Goal: Transaction & Acquisition: Download file/media

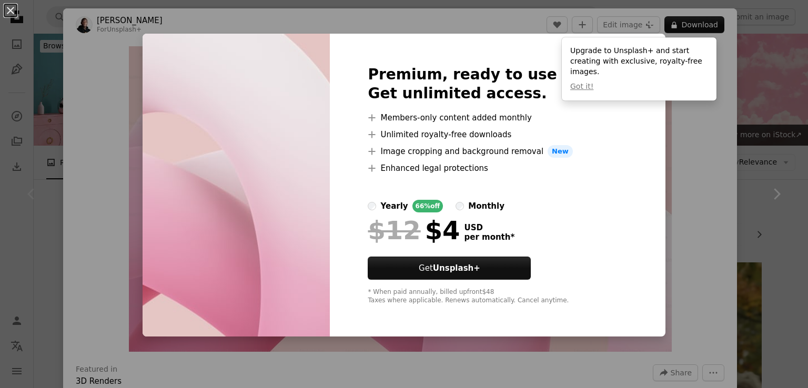
click at [687, 28] on div "An X shape Premium, ready to use images. Get unlimited access. A plus sign Memb…" at bounding box center [404, 194] width 808 height 388
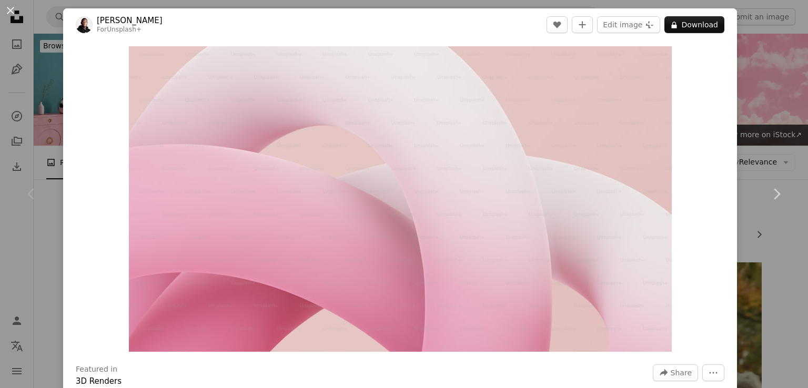
click at [687, 28] on button "A lock Download" at bounding box center [694, 24] width 60 height 17
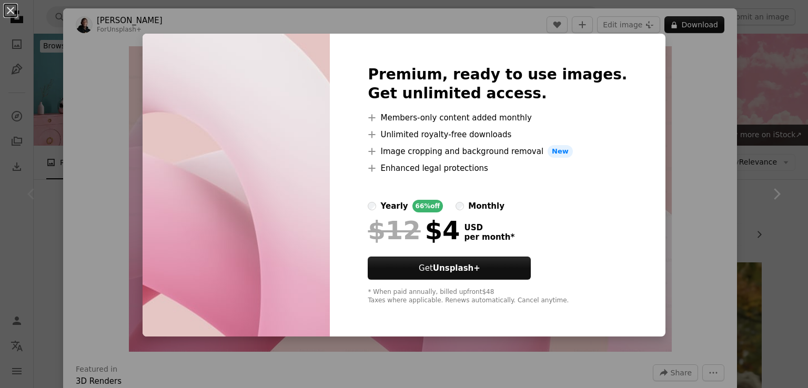
click at [669, 112] on div "An X shape Premium, ready to use images. Get unlimited access. A plus sign Memb…" at bounding box center [404, 194] width 808 height 388
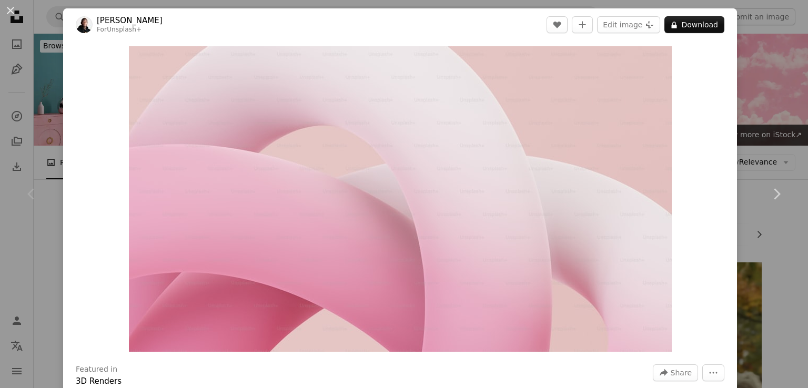
click at [750, 98] on div "An X shape Chevron left Chevron right [PERSON_NAME] For Unsplash+ A heart A plu…" at bounding box center [404, 194] width 808 height 388
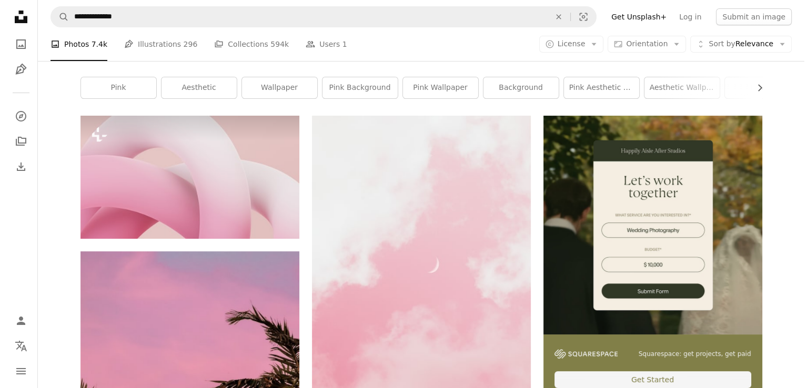
scroll to position [147, 0]
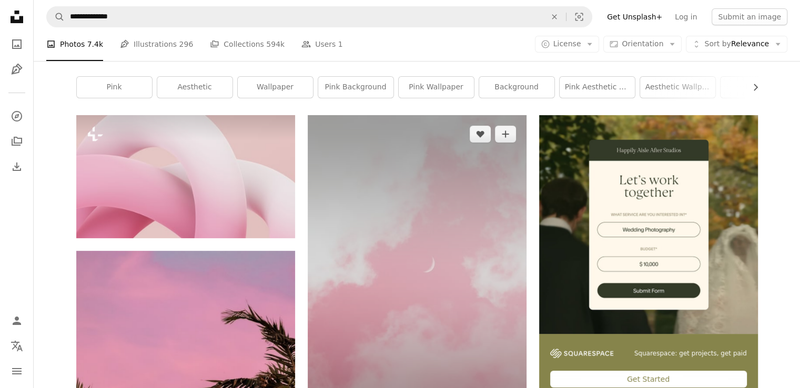
click at [473, 259] on img at bounding box center [417, 279] width 219 height 328
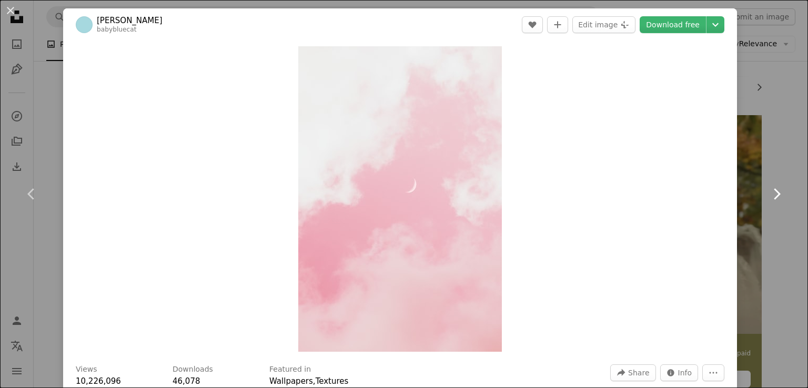
click at [780, 148] on link "Chevron right" at bounding box center [776, 194] width 63 height 101
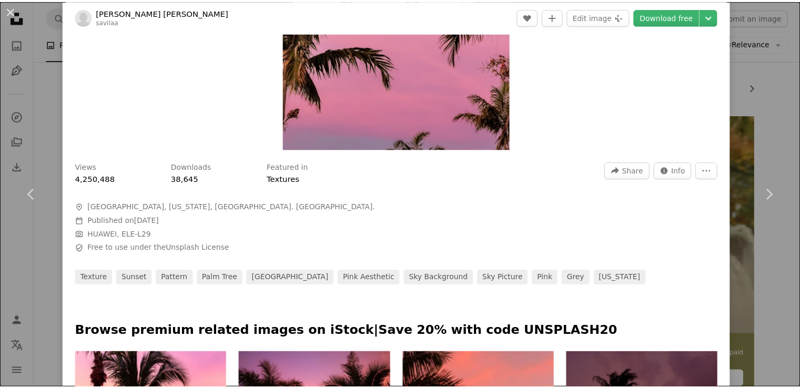
scroll to position [257, 0]
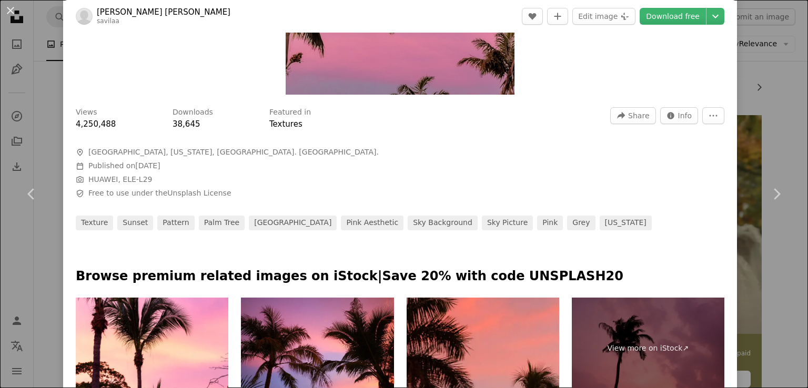
click at [743, 103] on div "An X shape Chevron left Chevron right [PERSON_NAME] [PERSON_NAME] savilaa A hea…" at bounding box center [404, 194] width 808 height 388
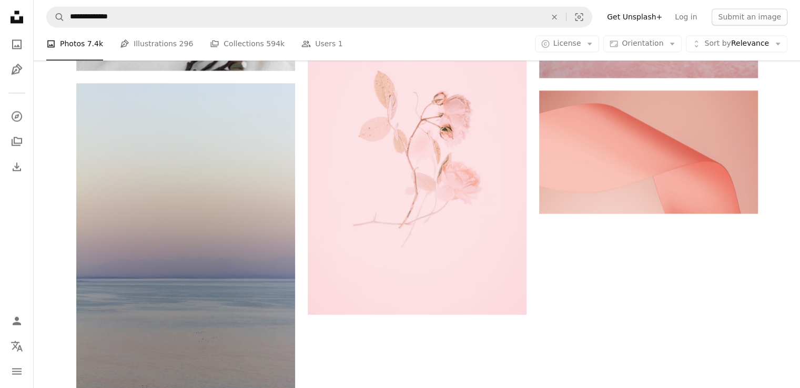
scroll to position [1880, 0]
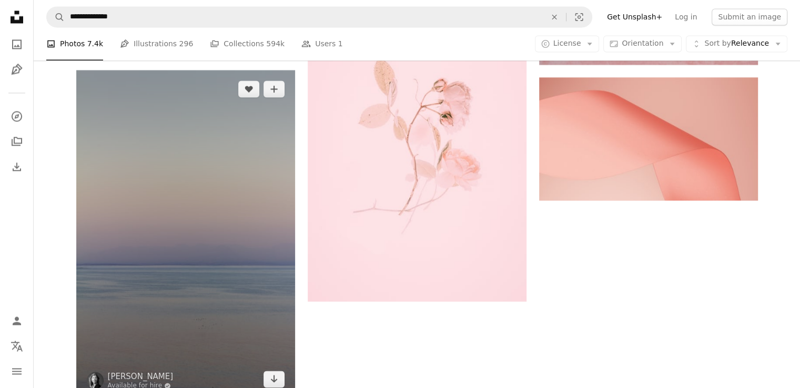
click at [188, 165] on img at bounding box center [185, 234] width 219 height 328
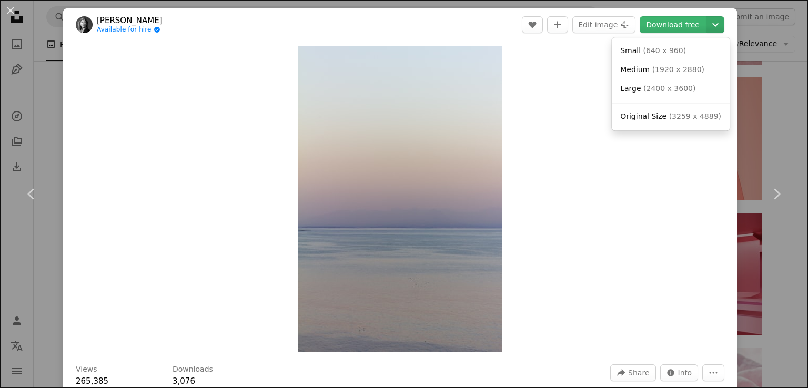
click at [707, 28] on icon "Chevron down" at bounding box center [715, 24] width 17 height 13
click at [681, 96] on link "Large ( 2400 x 3600 )" at bounding box center [670, 88] width 109 height 19
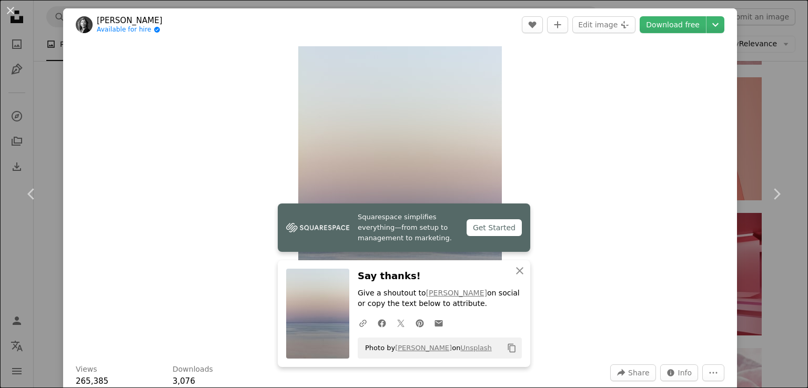
click at [753, 91] on div "An X shape Chevron left Chevron right Grace Brauteseth Available for hire A che…" at bounding box center [404, 194] width 808 height 388
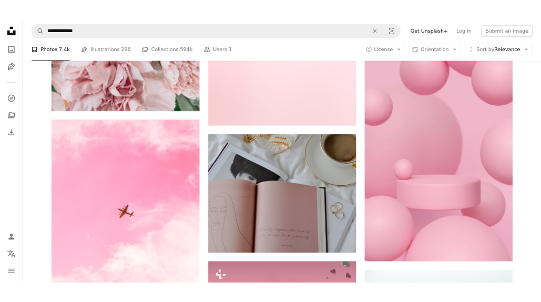
scroll to position [2846, 0]
